Goal: Information Seeking & Learning: Understand process/instructions

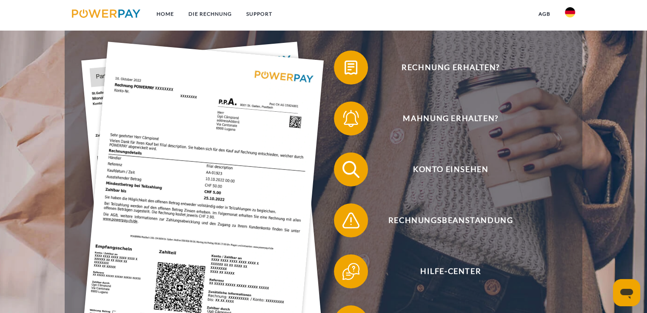
scroll to position [170, 0]
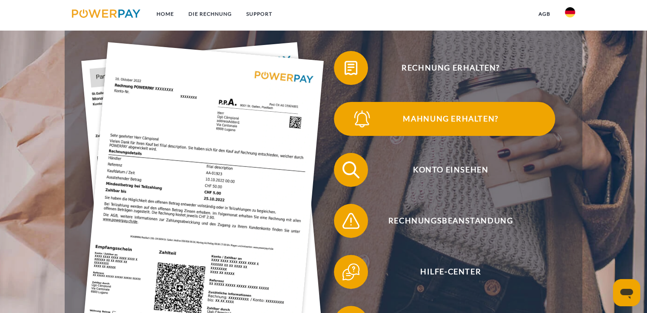
click at [406, 123] on span "Mahnung erhalten?" at bounding box center [450, 119] width 208 height 34
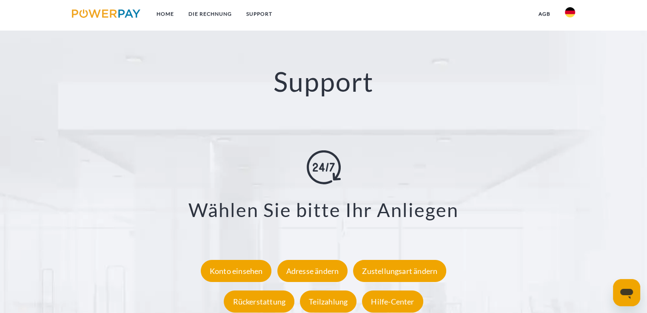
scroll to position [1488, 0]
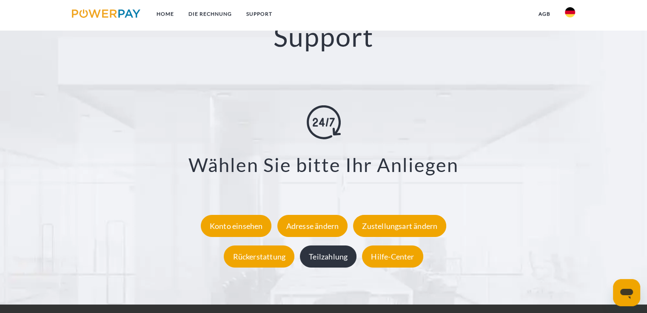
click at [318, 258] on div "Teilzahlung" at bounding box center [328, 256] width 57 height 22
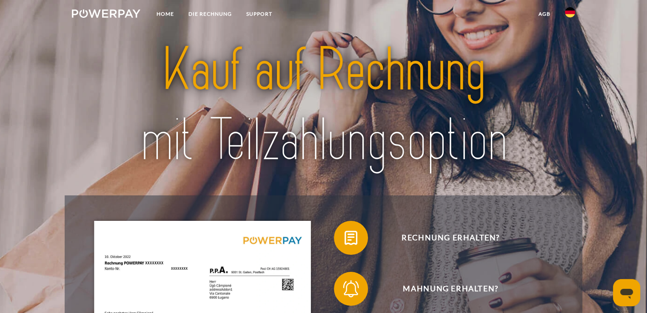
click at [543, 15] on link "agb" at bounding box center [544, 13] width 26 height 15
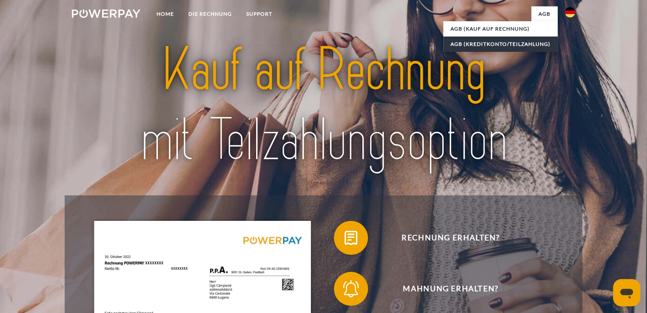
click at [486, 47] on link "AGB (Kreditkonto/Teilzahlung)" at bounding box center [500, 44] width 114 height 15
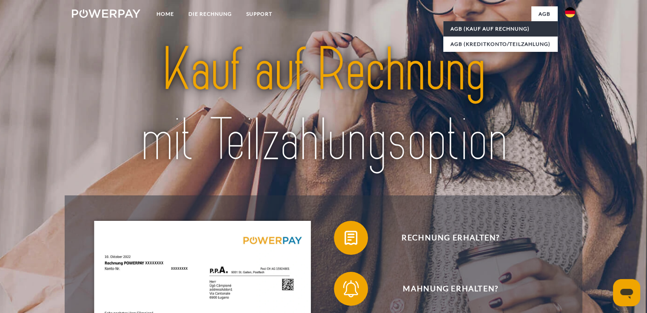
click at [503, 30] on link "AGB (Kauf auf Rechnung)" at bounding box center [500, 28] width 114 height 15
